Goal: Transaction & Acquisition: Purchase product/service

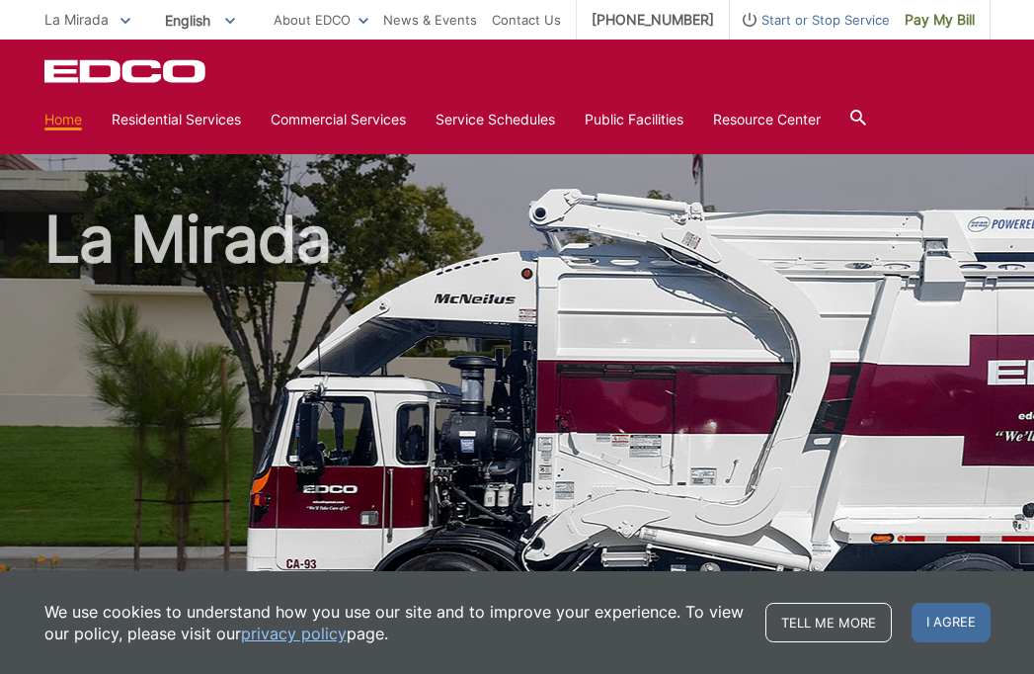
scroll to position [533, 0]
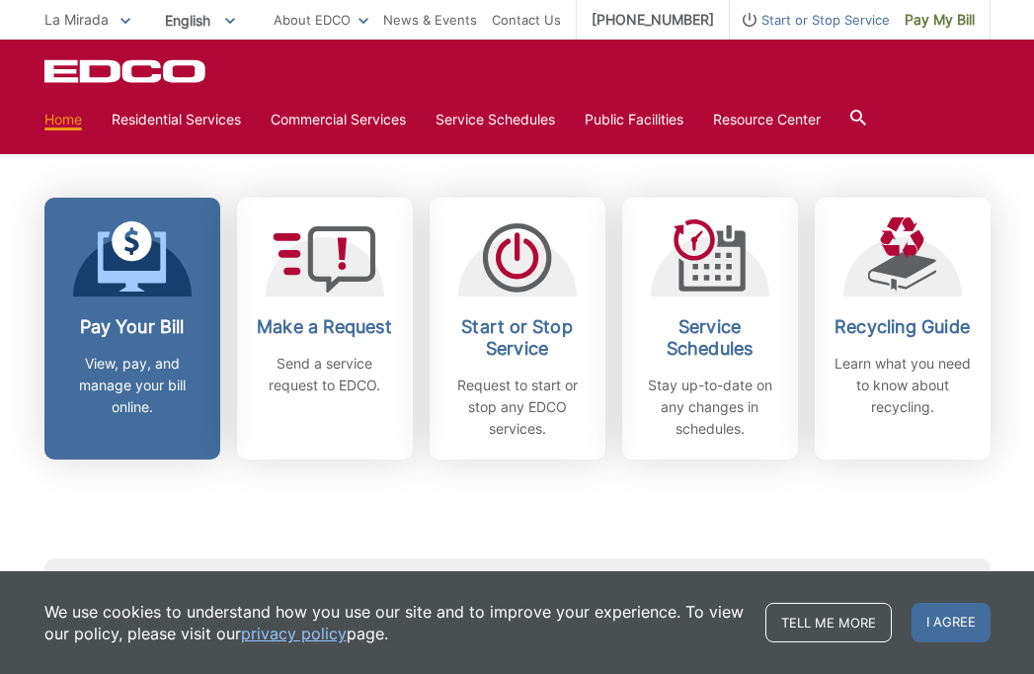
click at [134, 329] on h2 "Pay Your Bill" at bounding box center [132, 327] width 146 height 22
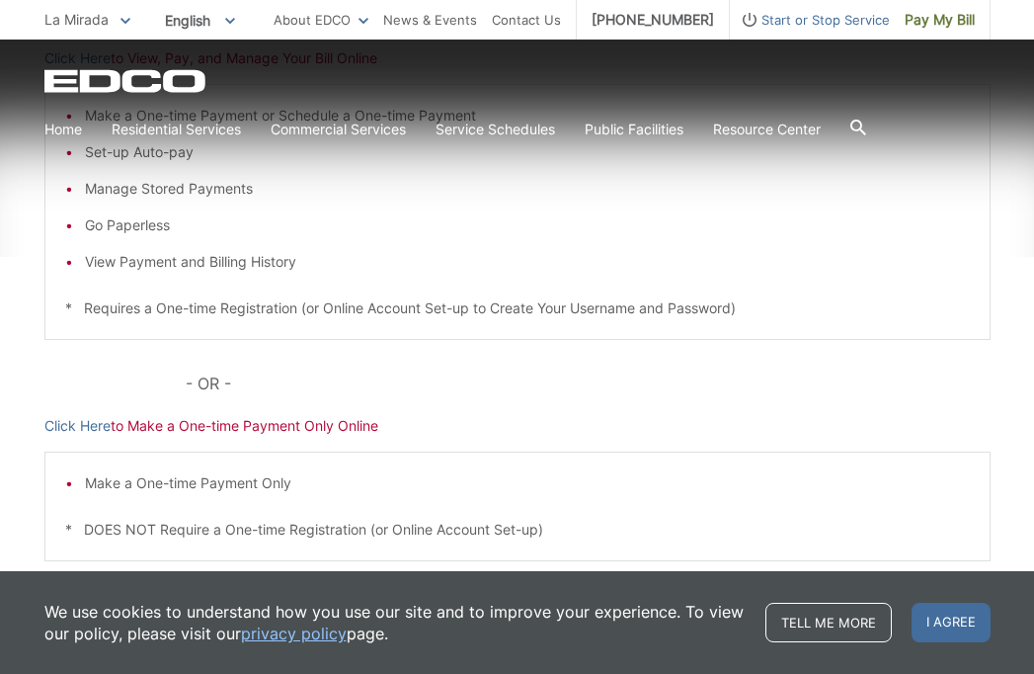
scroll to position [460, 0]
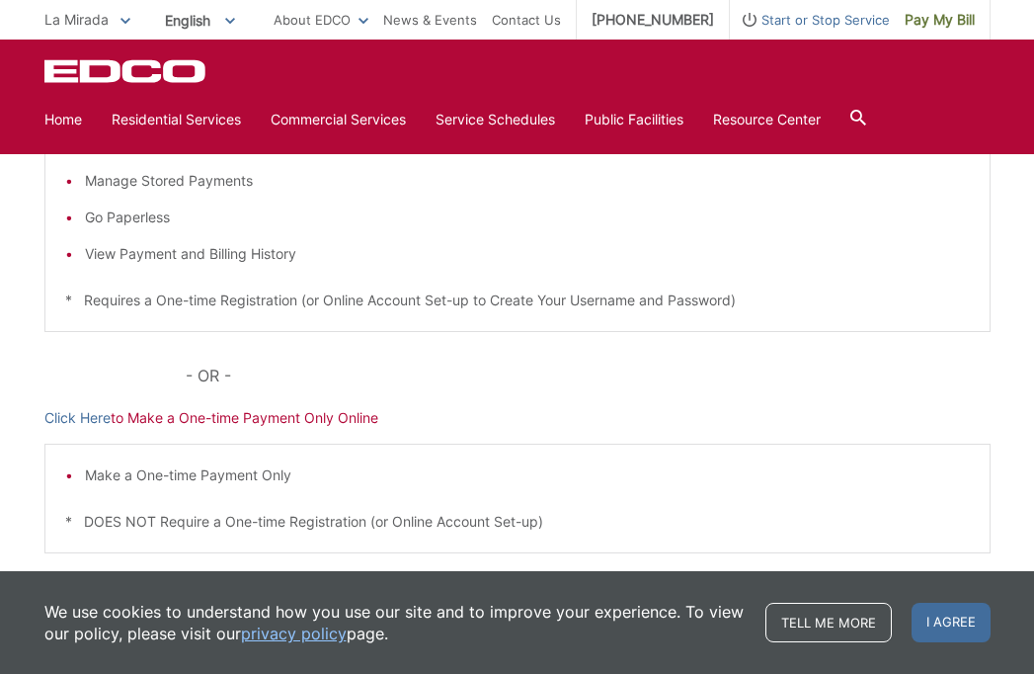
click at [271, 417] on p "Click Here to Make a One-time Payment Only Online" at bounding box center [517, 418] width 946 height 22
click at [73, 411] on link "Click Here" at bounding box center [77, 418] width 66 height 22
